Goal: Transaction & Acquisition: Purchase product/service

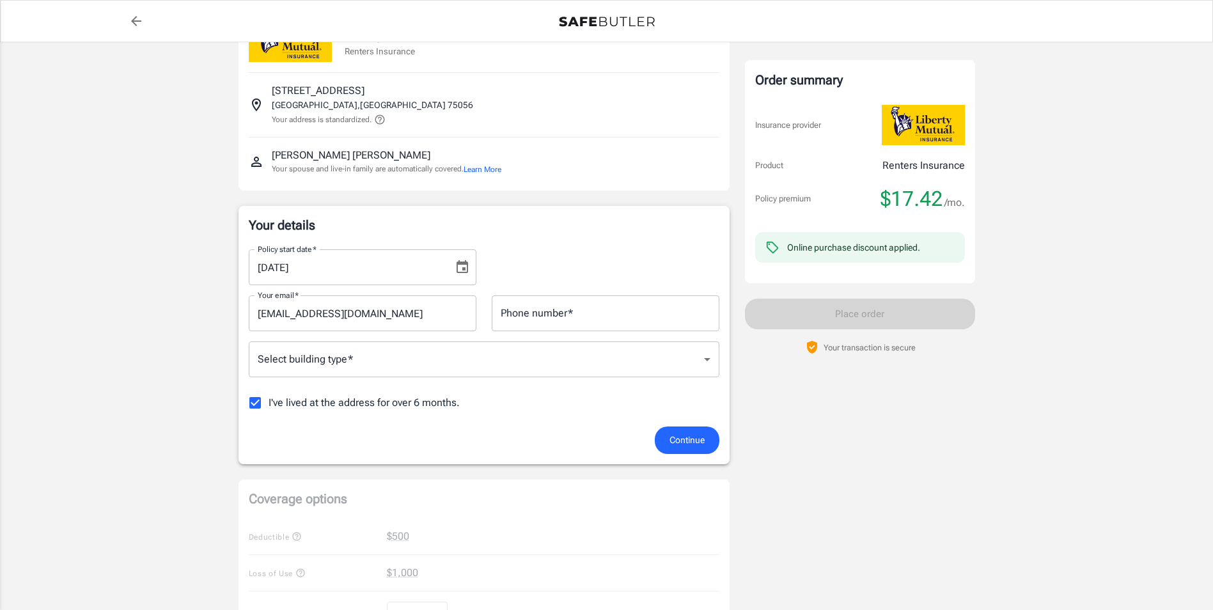
scroll to position [128, 0]
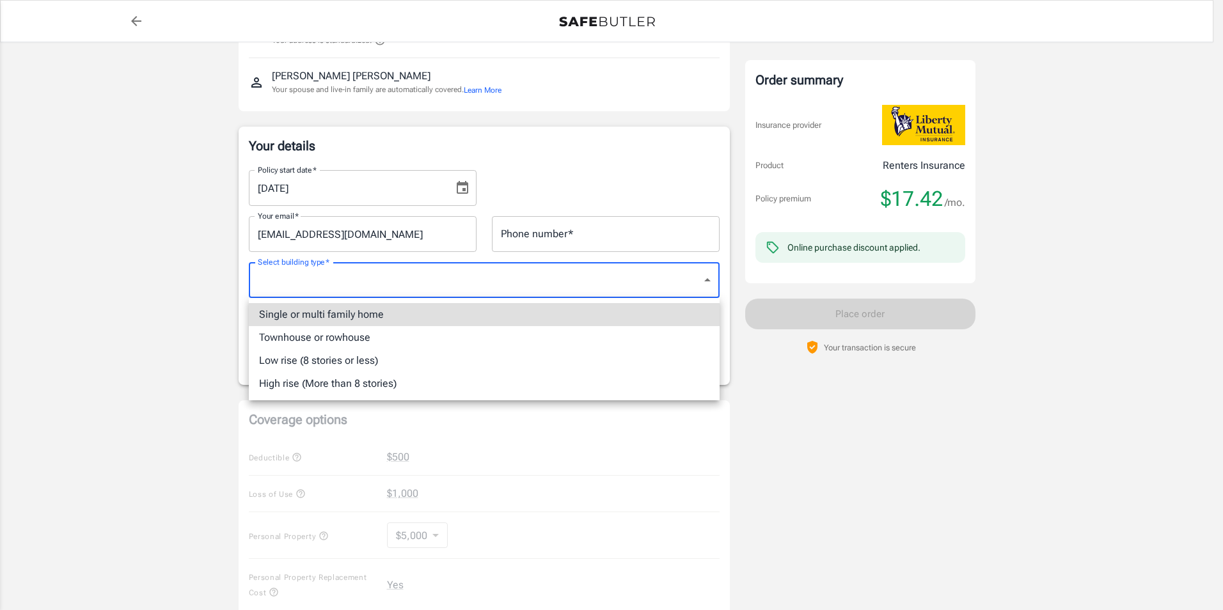
click at [291, 287] on body "Policy premium $ 17.42 /mo Liberty Mutual Renters Insurance [STREET_ADDRESS] Yo…" at bounding box center [611, 500] width 1223 height 1256
click at [319, 364] on li "Low rise (8 stories or less)" at bounding box center [484, 360] width 471 height 23
type input "lowrise"
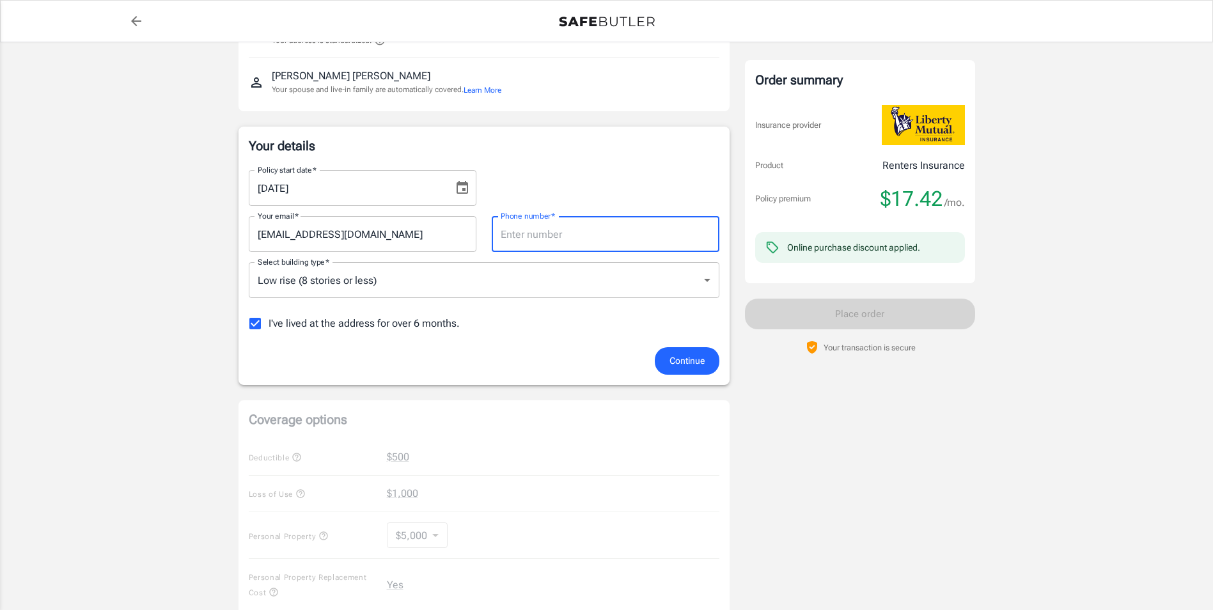
click at [593, 242] on input "Phone number   *" at bounding box center [606, 234] width 228 height 36
type input "9725133543"
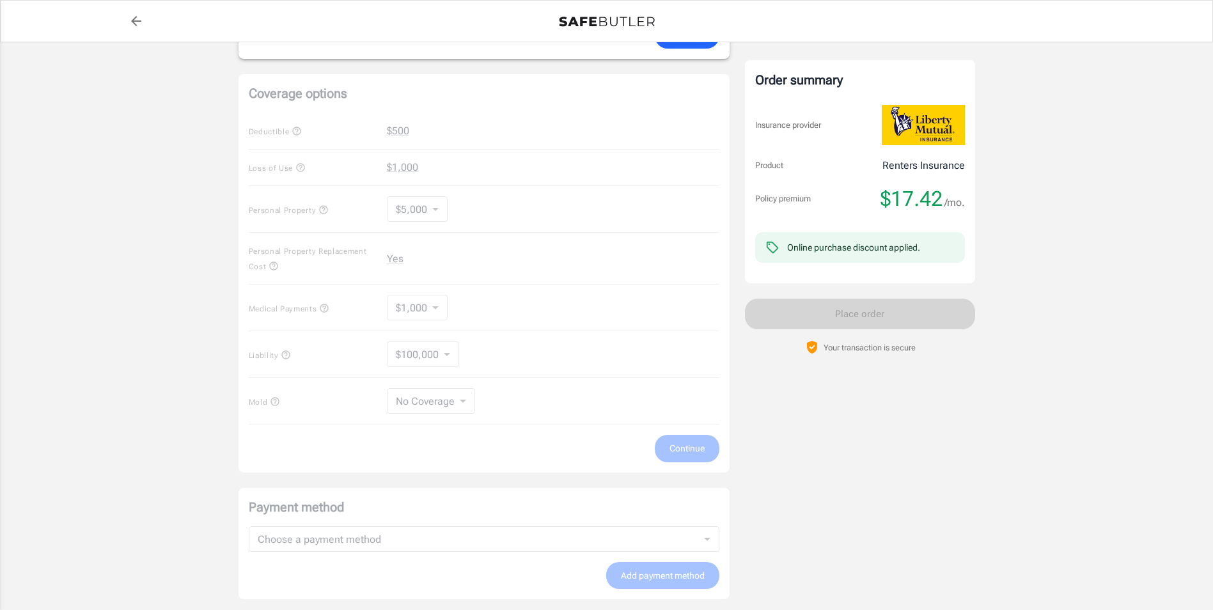
scroll to position [262, 0]
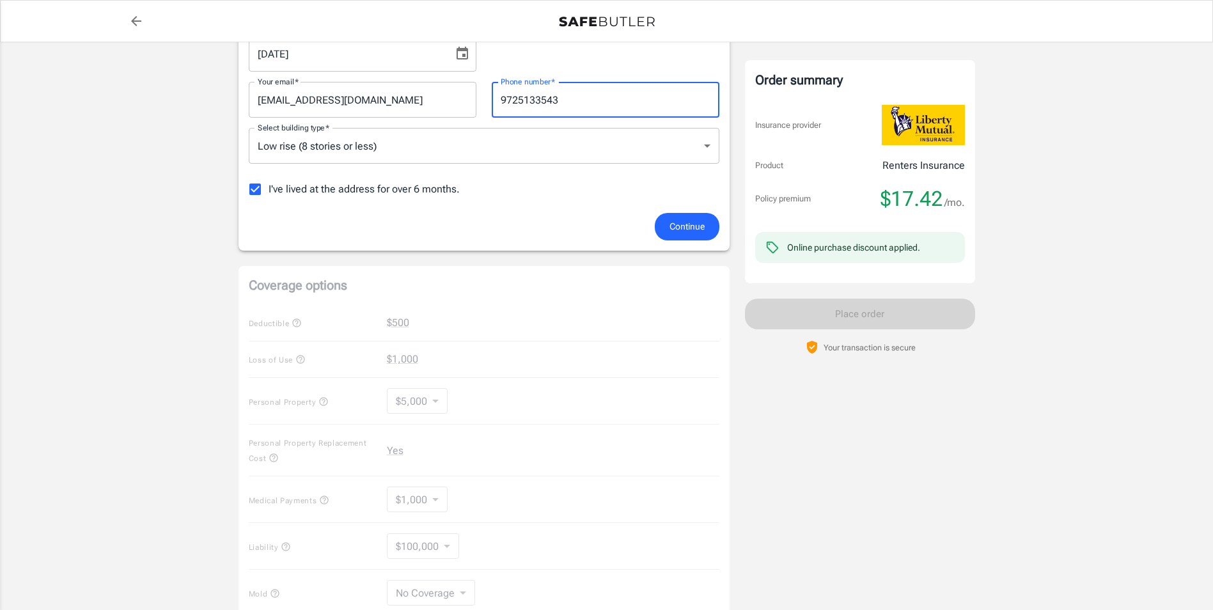
click at [535, 333] on div "Coverage options Deductible $500 Loss of Use $1,000 Personal Property $5,000 50…" at bounding box center [484, 465] width 491 height 398
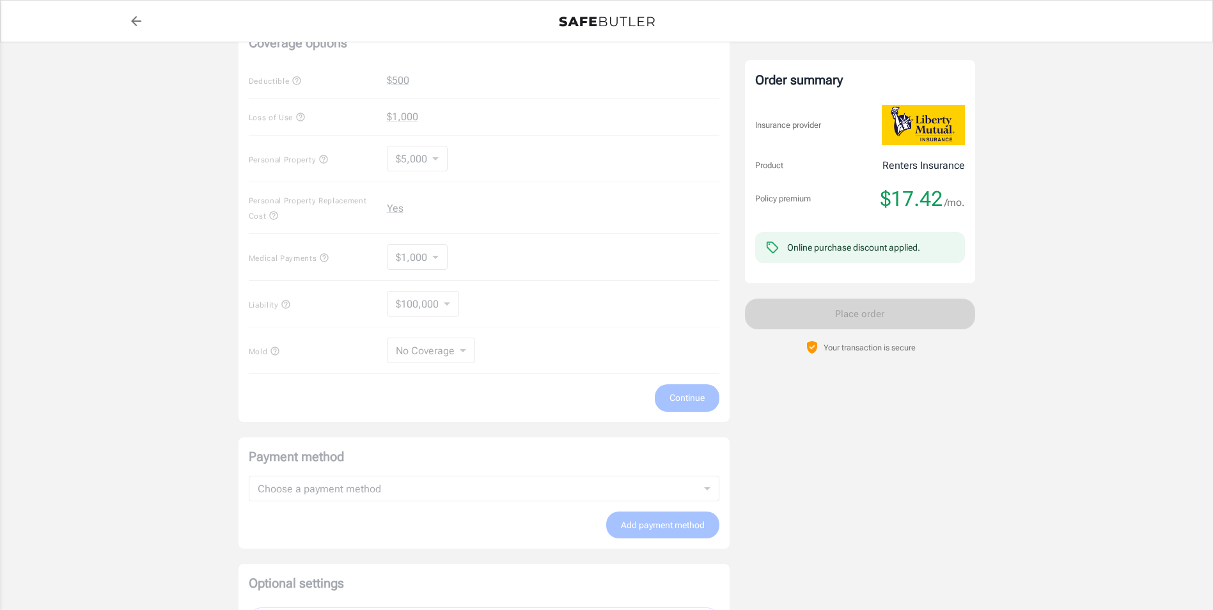
scroll to position [582, 0]
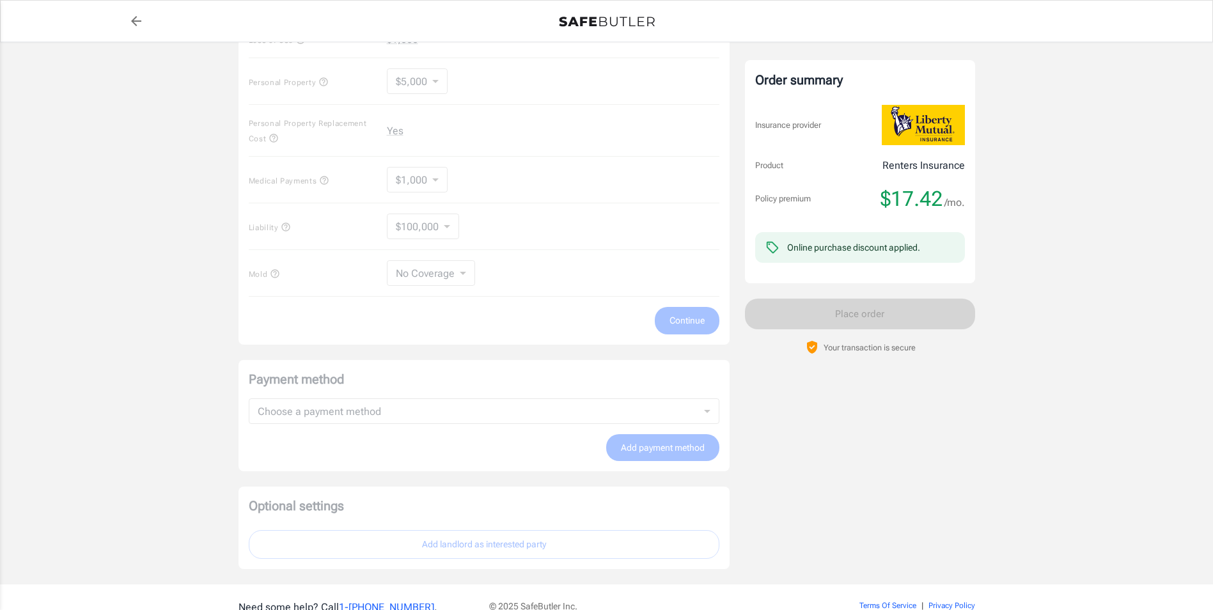
click at [440, 410] on div "Payment method Choose a payment method ​ Choose a payment method Add payment me…" at bounding box center [484, 416] width 491 height 112
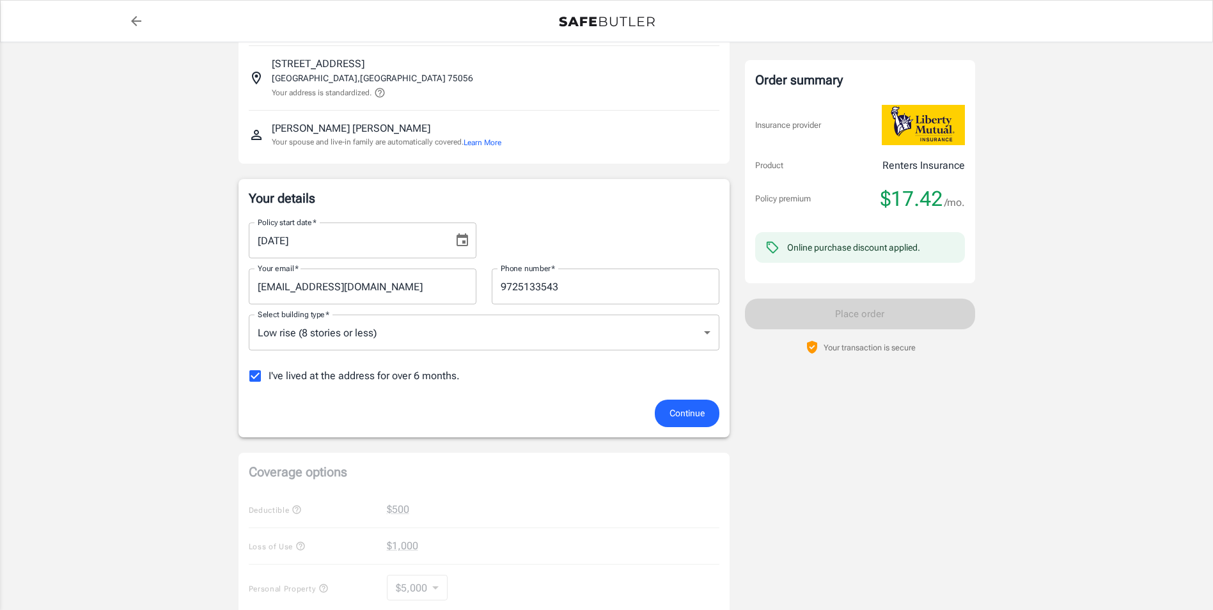
scroll to position [0, 0]
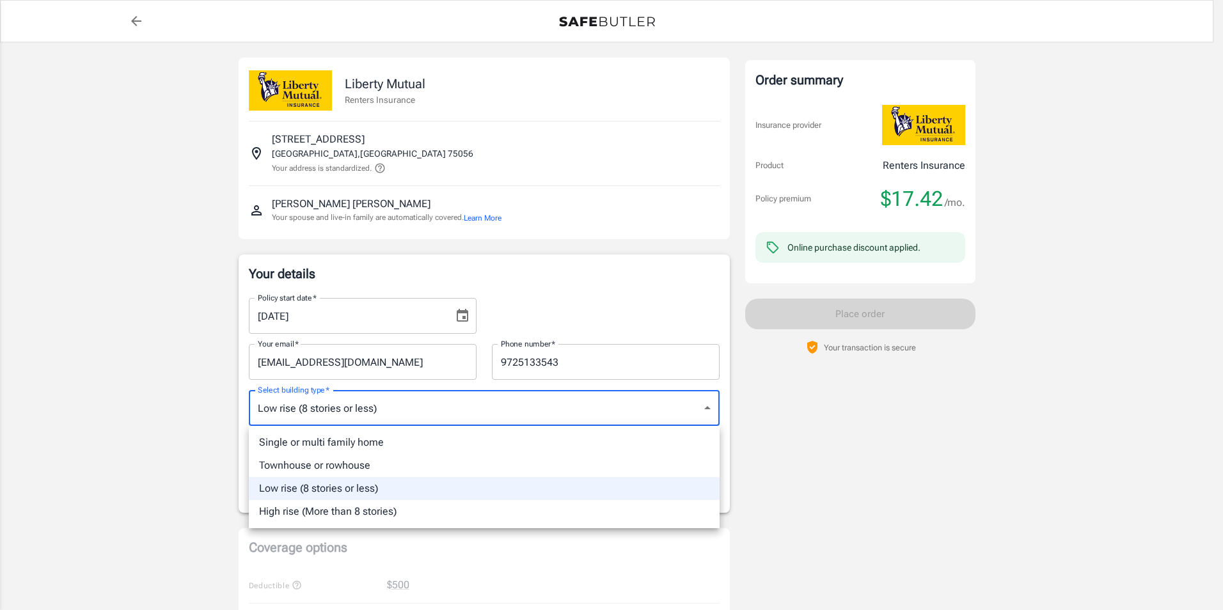
click at [354, 501] on li "High rise (More than 8 stories)" at bounding box center [484, 511] width 471 height 23
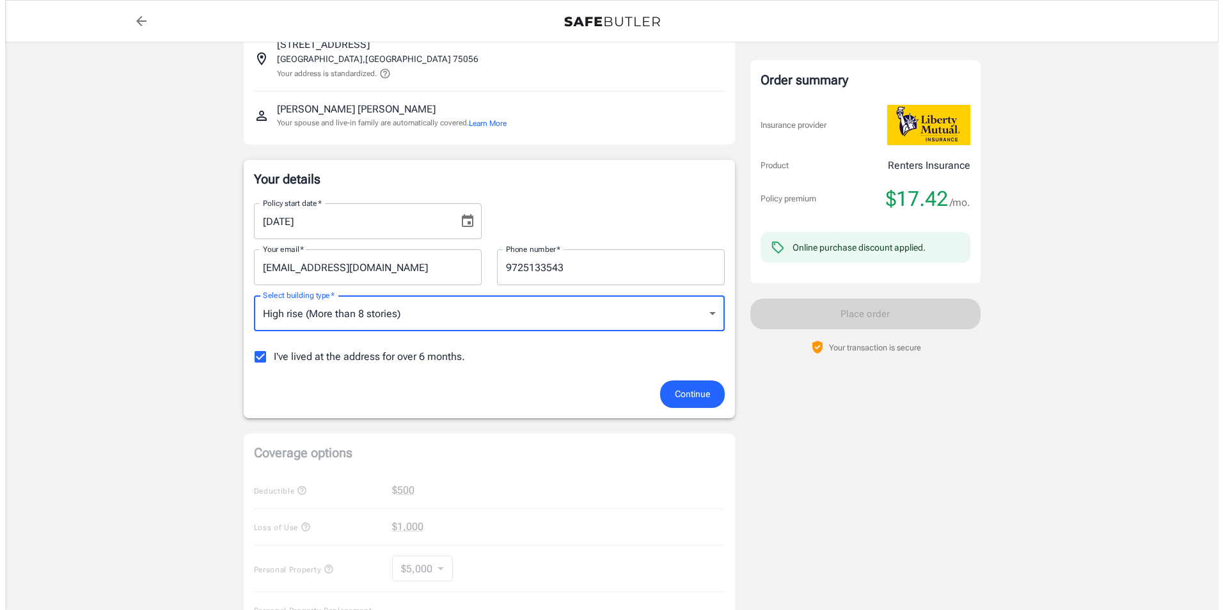
scroll to position [192, 0]
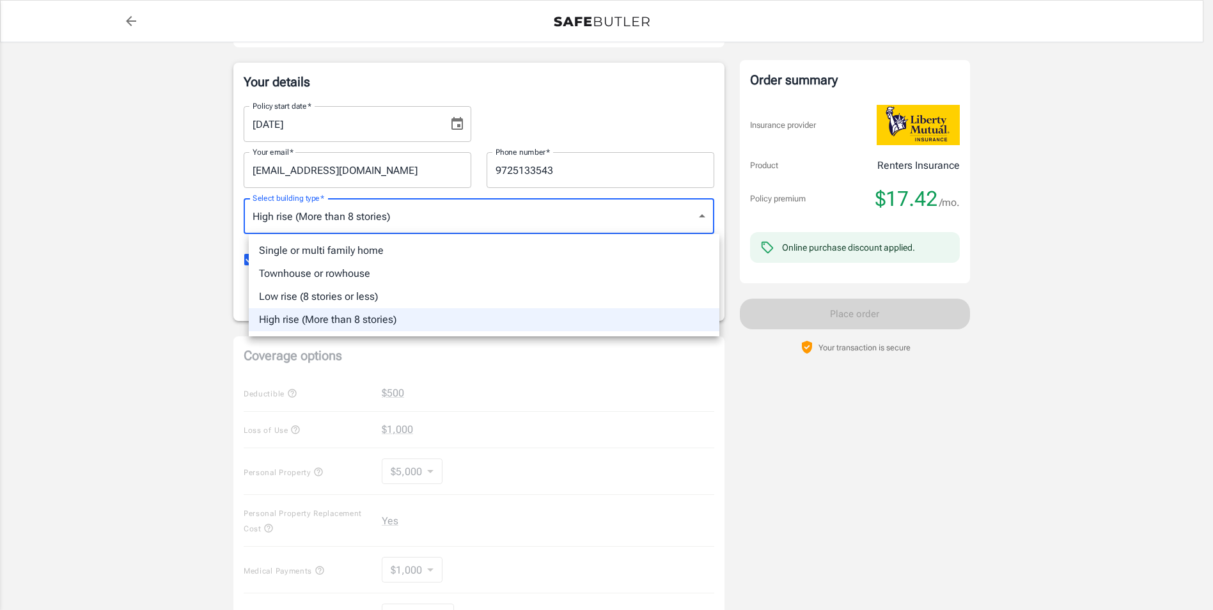
click at [382, 219] on body "Policy premium $ 17.42 /mo Liberty Mutual Renters Insurance [STREET_ADDRESS] Yo…" at bounding box center [606, 436] width 1213 height 1256
click at [340, 248] on li "Single or multi family home" at bounding box center [484, 250] width 471 height 23
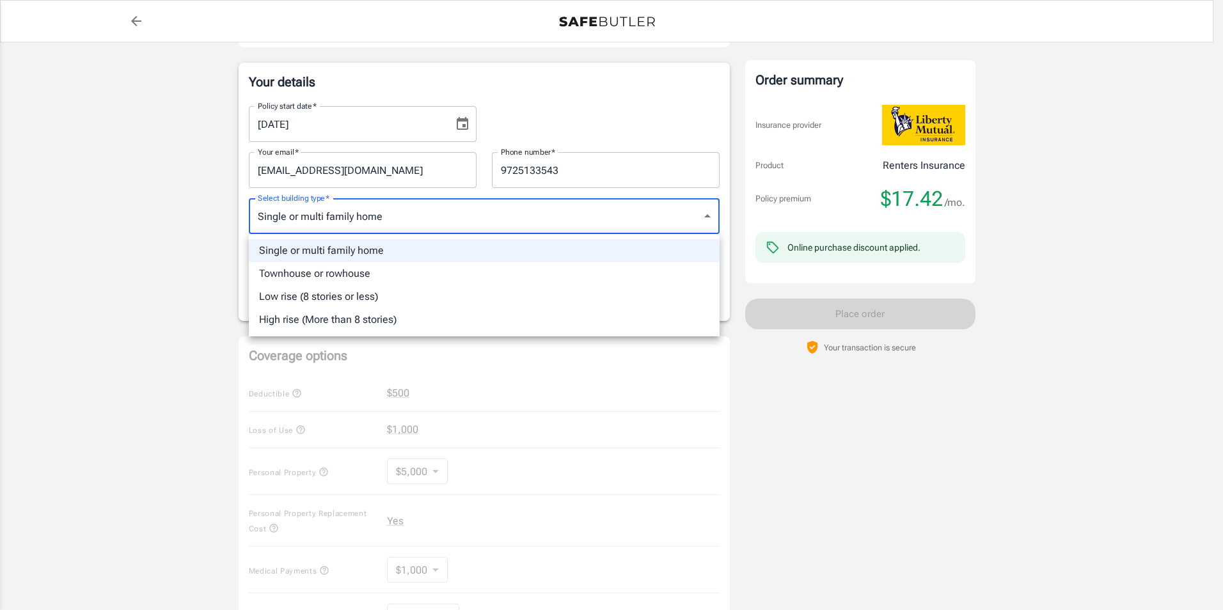
click at [342, 221] on body "Policy premium $ 17.42 /mo Liberty Mutual Renters Insurance [STREET_ADDRESS] Yo…" at bounding box center [611, 436] width 1223 height 1256
click at [352, 300] on li "Low rise (8 stories or less)" at bounding box center [484, 296] width 471 height 23
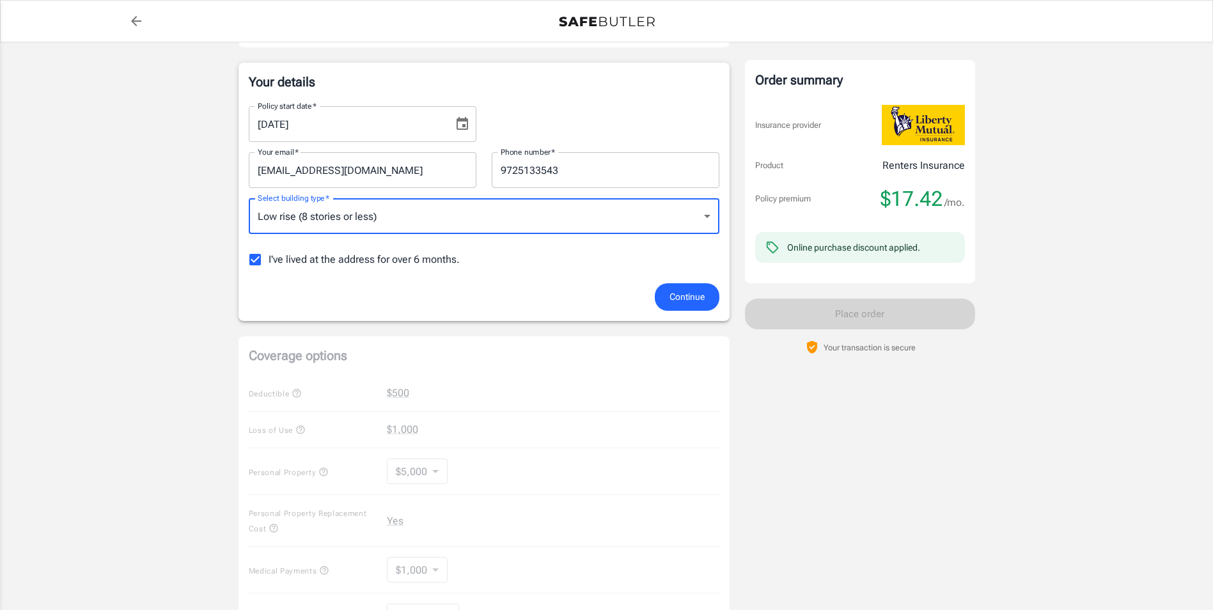
click at [693, 294] on span "Continue" at bounding box center [687, 297] width 35 height 16
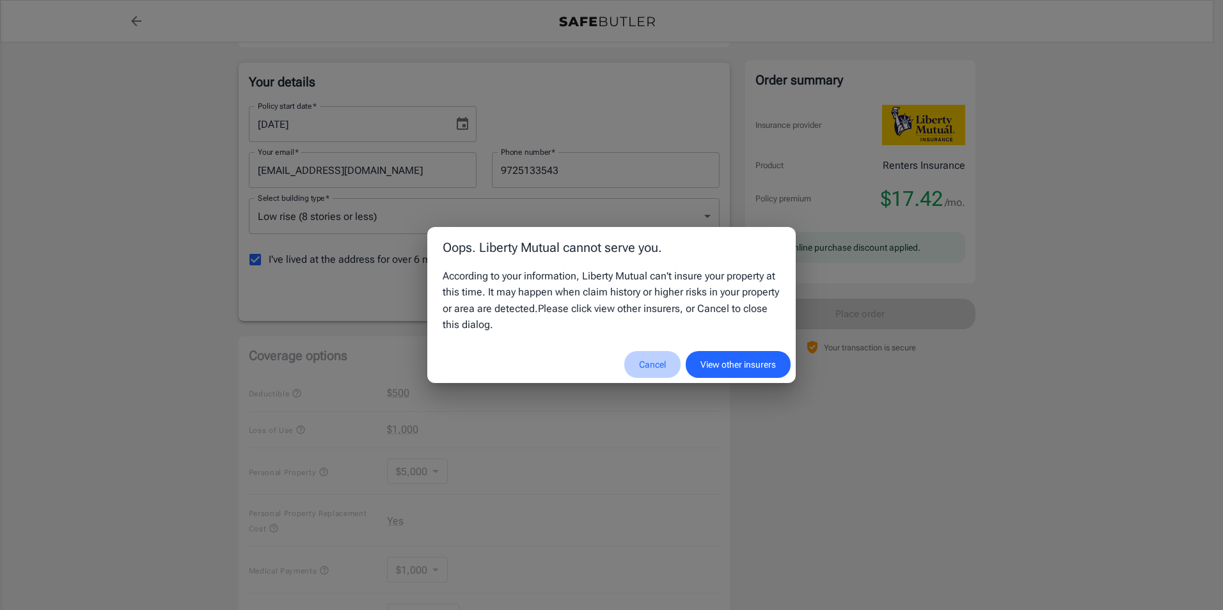
click at [642, 365] on button "Cancel" at bounding box center [652, 364] width 56 height 27
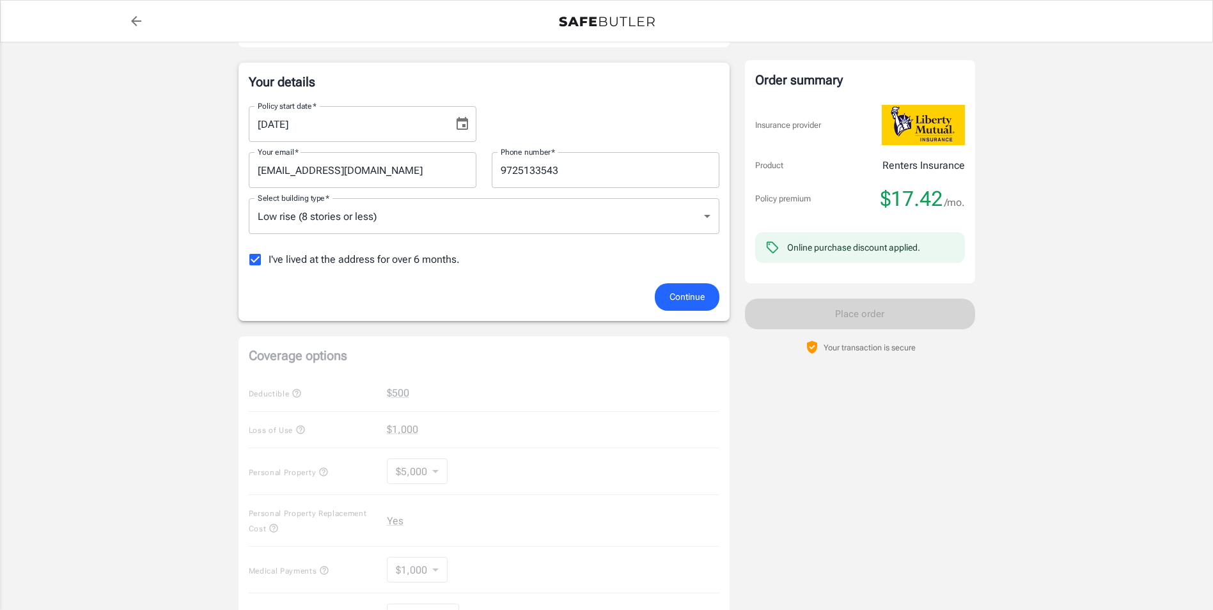
click at [286, 226] on body "Policy premium $ 17.42 /mo Liberty Mutual Renters Insurance [STREET_ADDRESS] Yo…" at bounding box center [606, 436] width 1213 height 1256
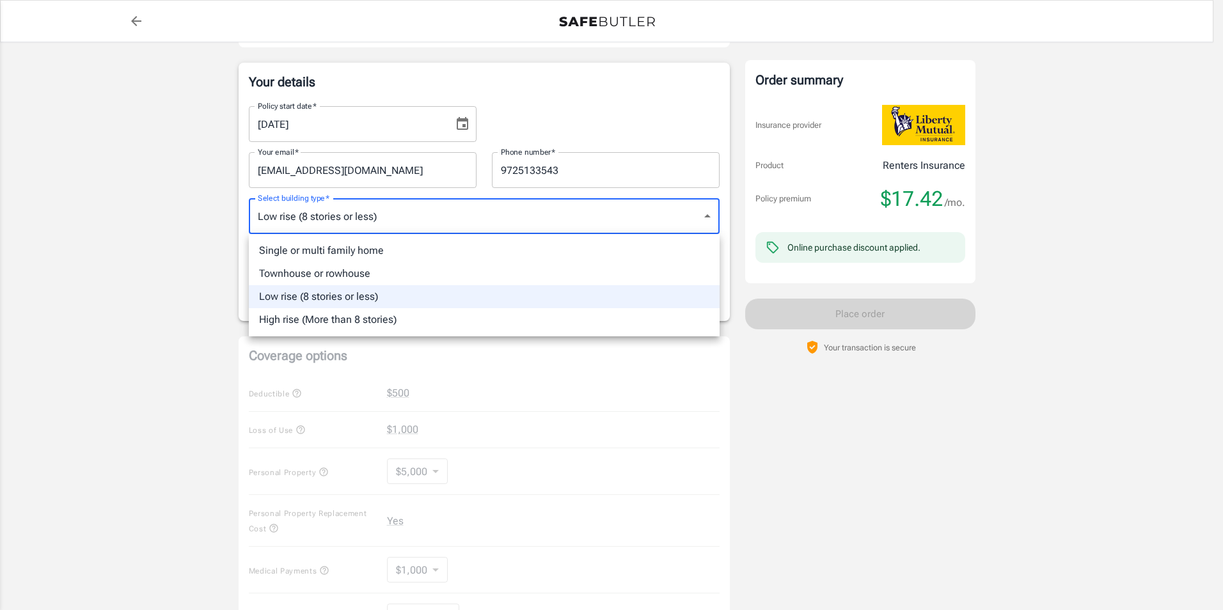
click at [325, 248] on li "Single or multi family home" at bounding box center [484, 250] width 471 height 23
type input "singlefamily"
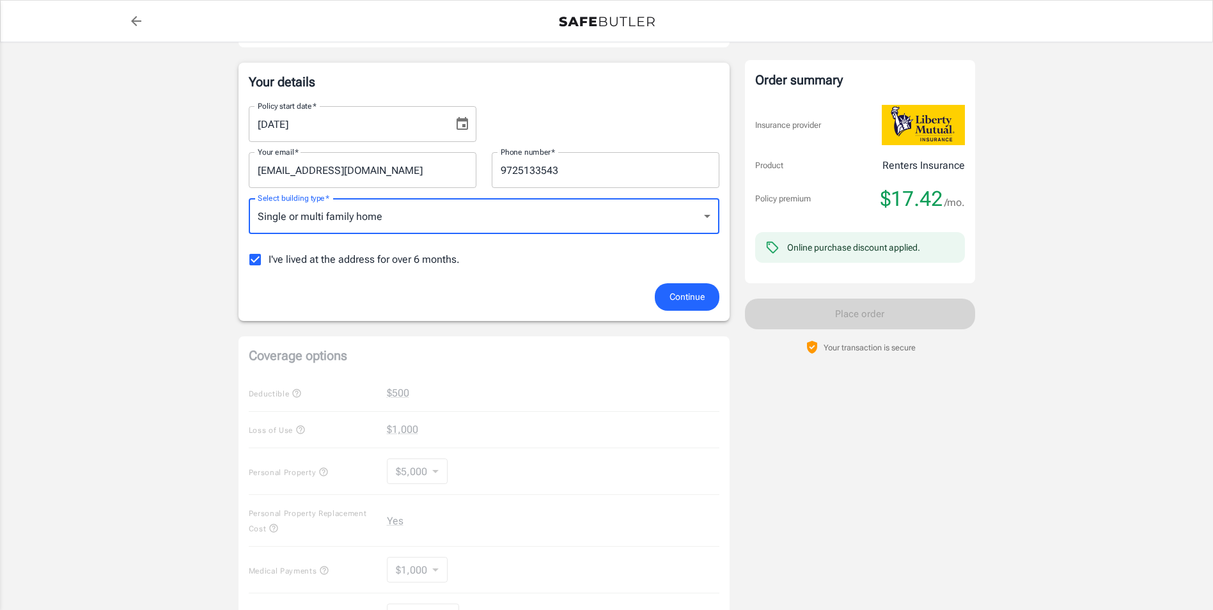
click at [701, 292] on span "Continue" at bounding box center [687, 297] width 35 height 16
